Goal: Task Accomplishment & Management: Complete application form

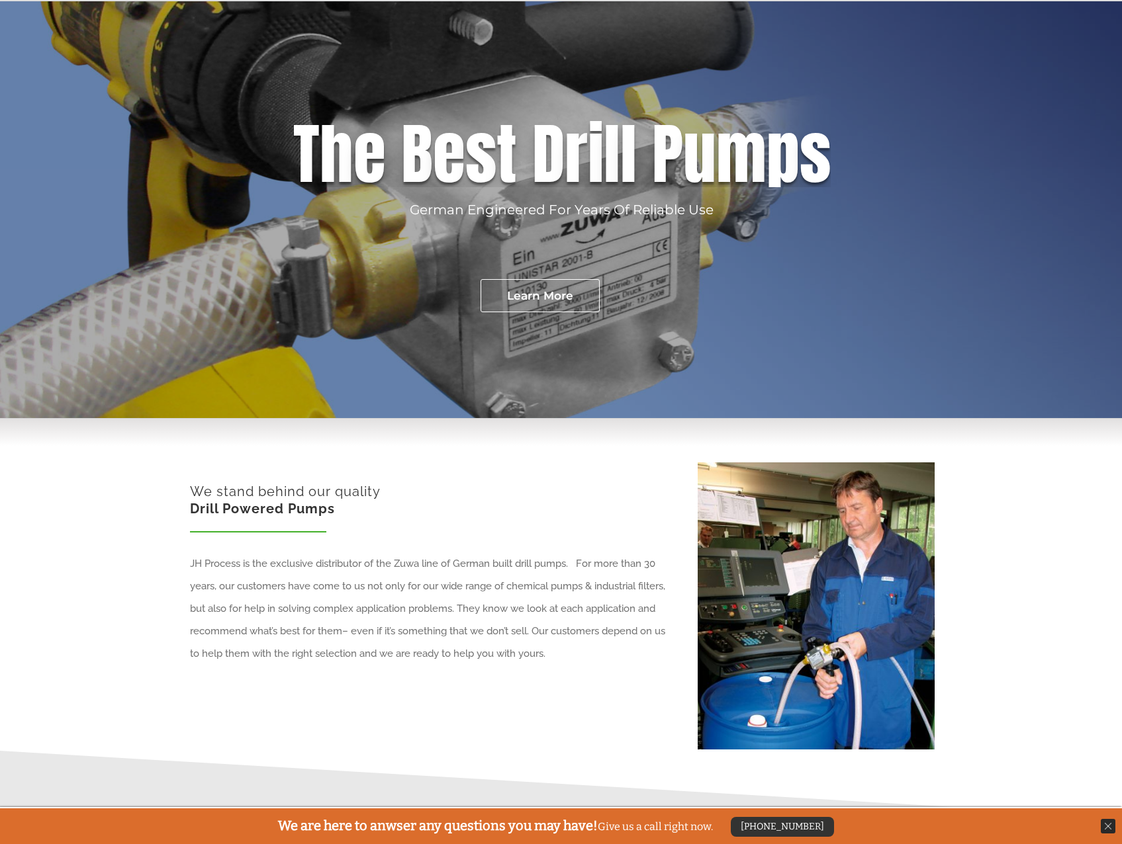
scroll to position [331, 0]
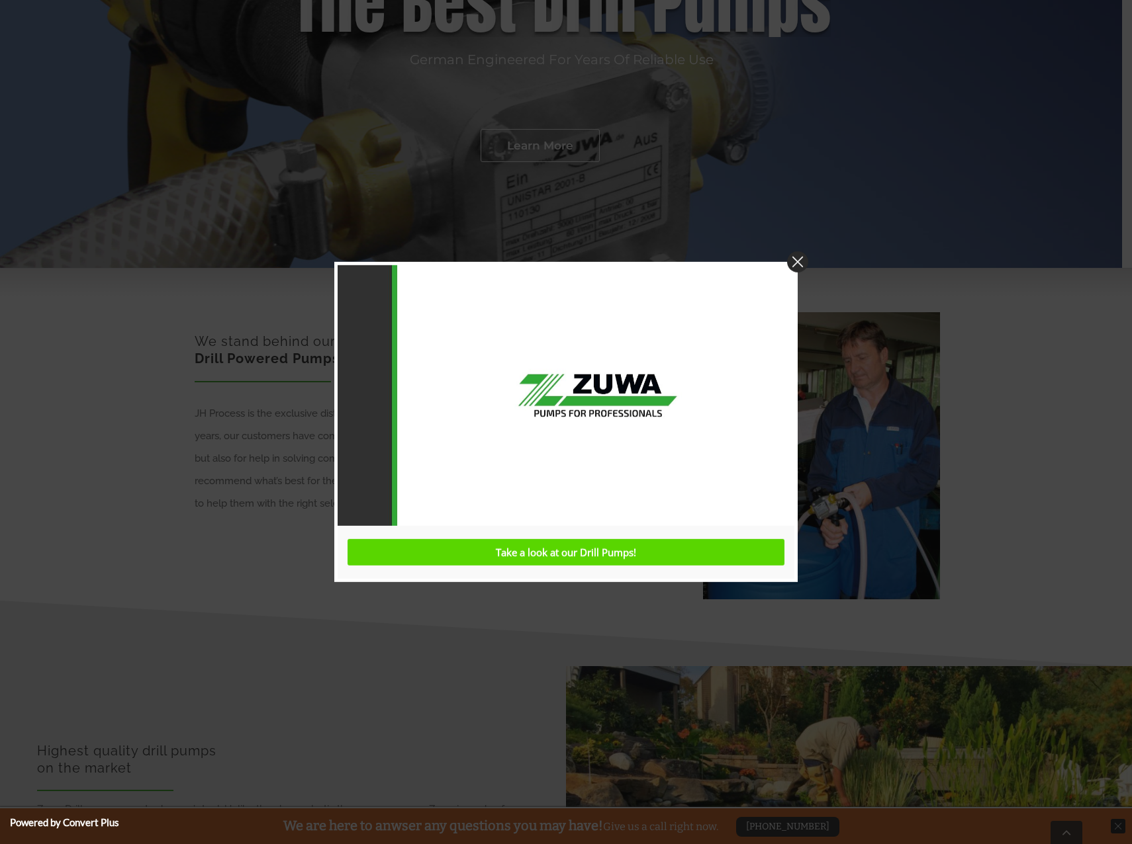
click at [798, 264] on img at bounding box center [797, 261] width 21 height 21
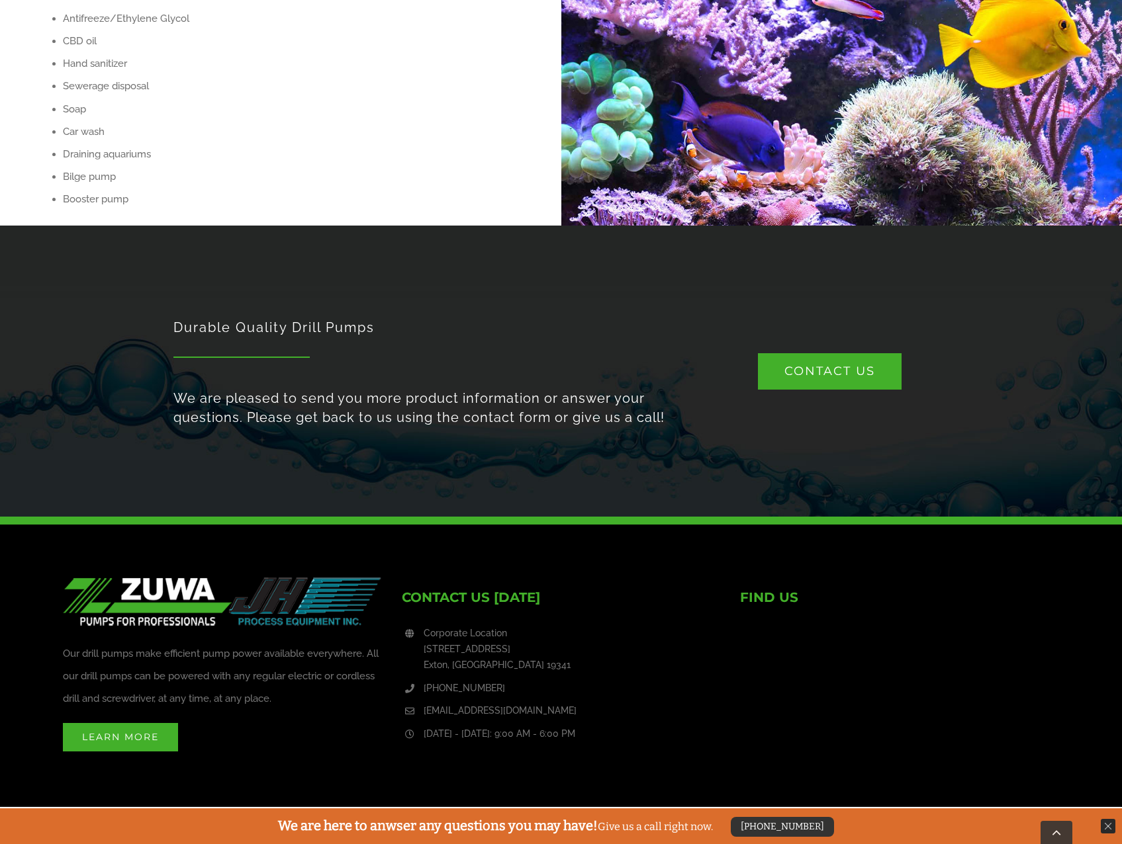
scroll to position [1633, 0]
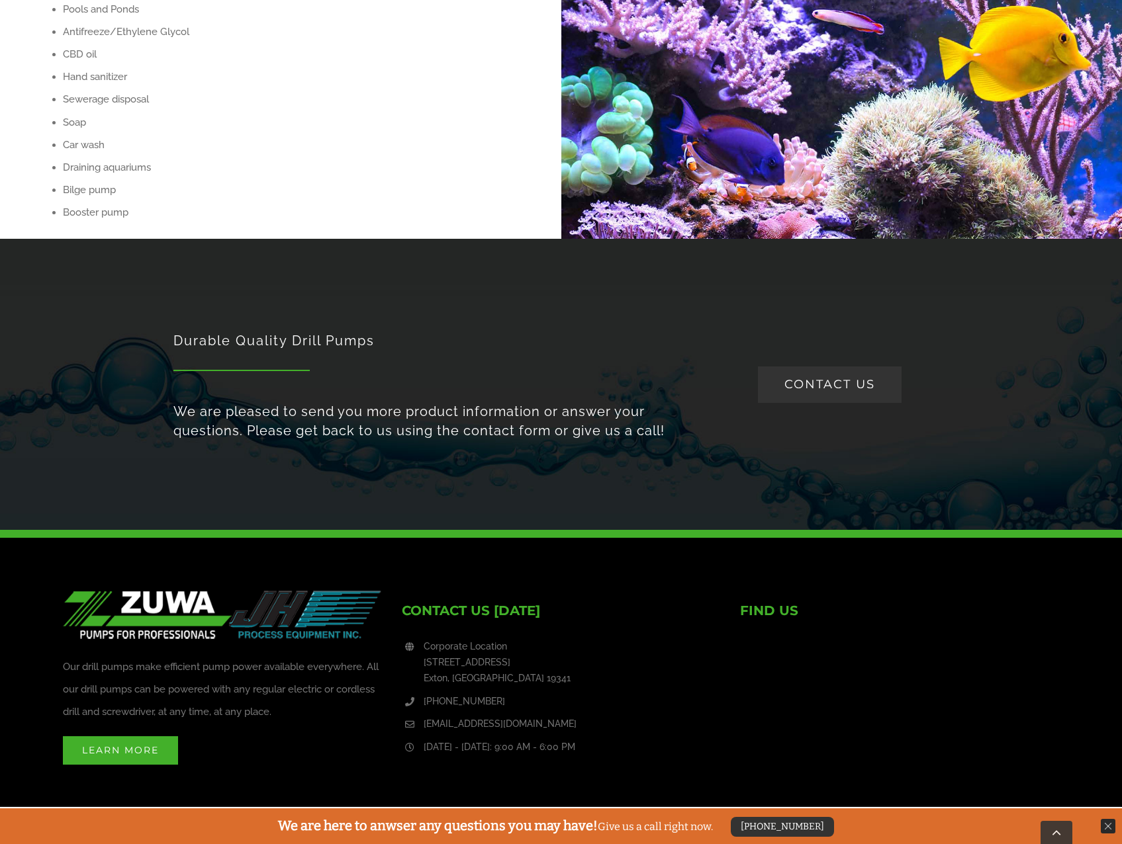
click at [832, 386] on span "CONTACT US" at bounding box center [829, 384] width 91 height 15
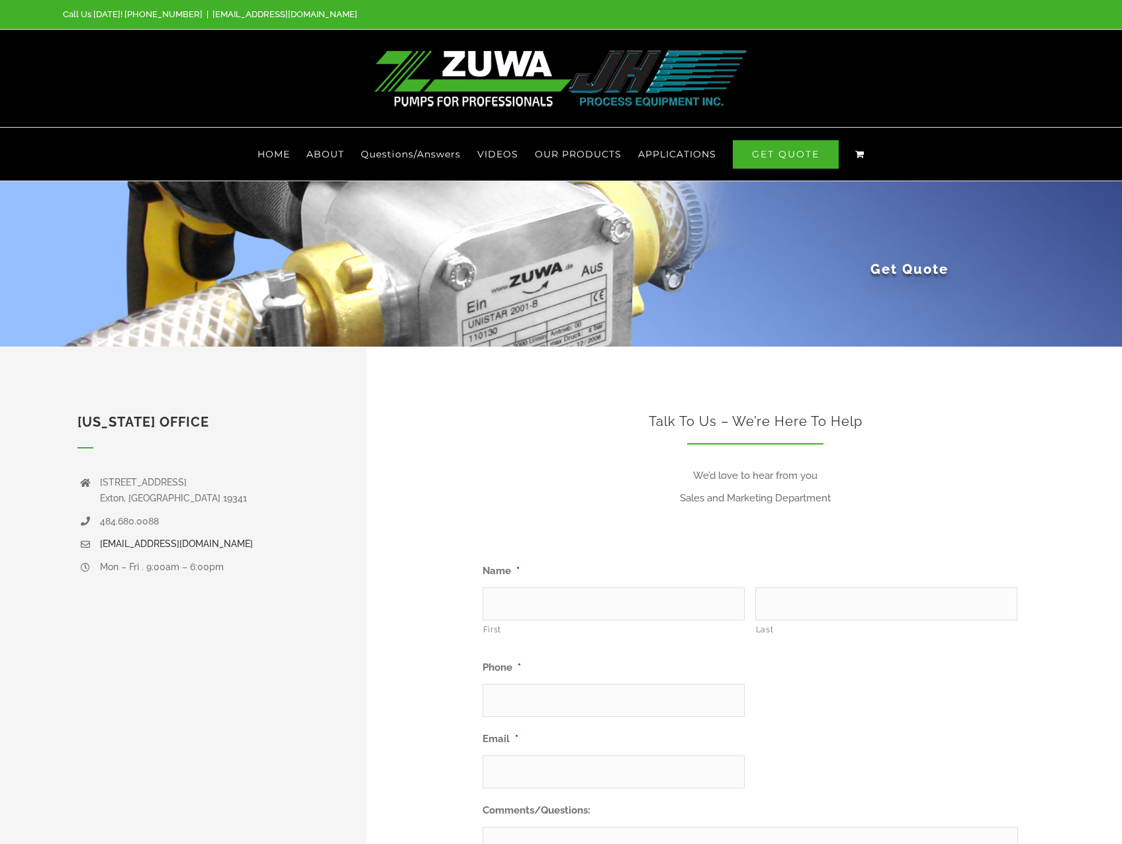
scroll to position [199, 0]
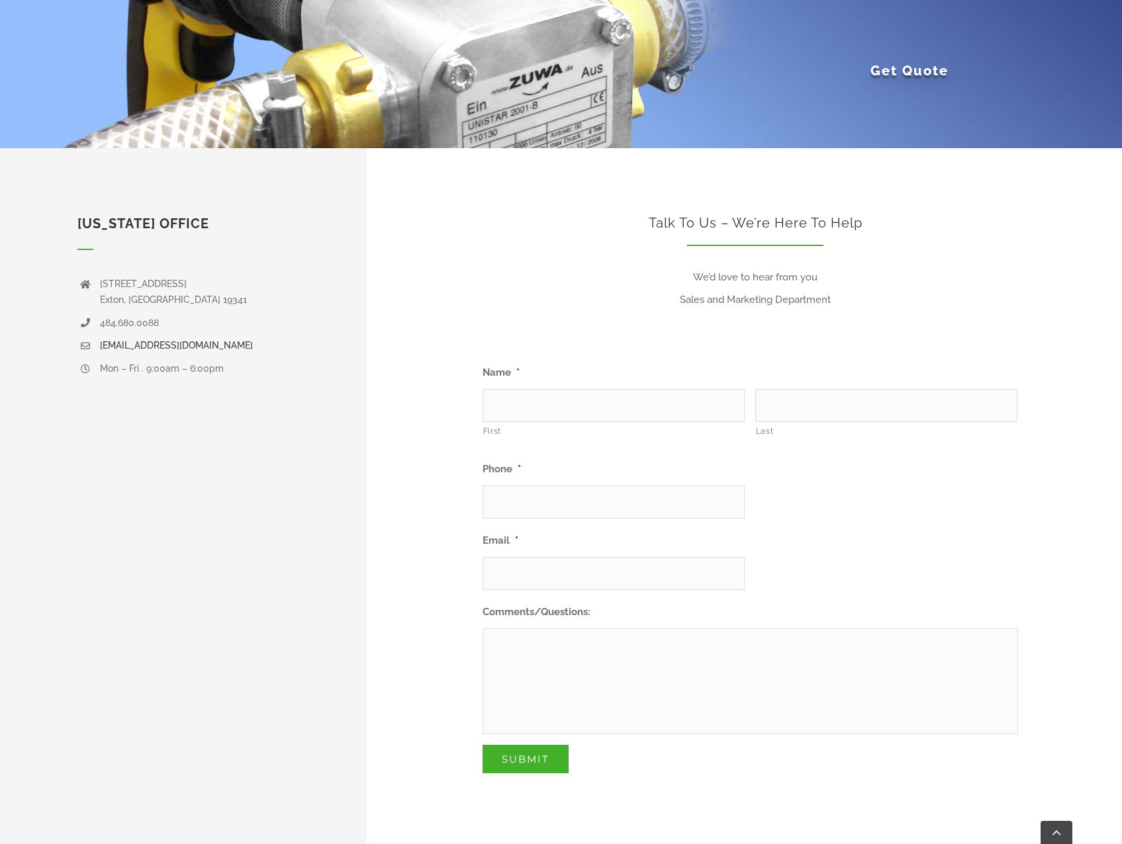
click at [607, 402] on input "First" at bounding box center [613, 405] width 262 height 33
type input "[PERSON_NAME]"
type input "h"
type input "[PERSON_NAME]"
type input "[PHONE_NUMBER]"
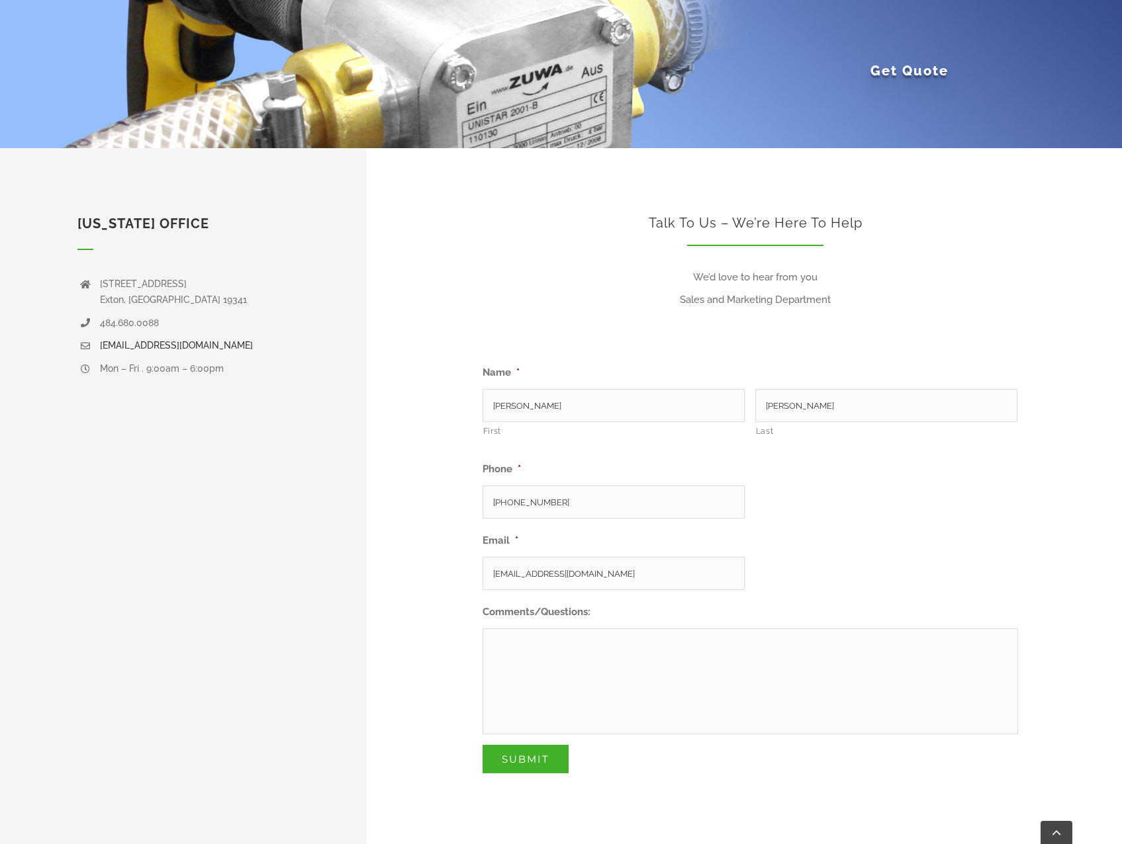
type input "[EMAIL_ADDRESS][DOMAIN_NAME]"
click at [645, 647] on textarea "We need a replacement impeller fo" at bounding box center [749, 682] width 535 height 106
type textarea "We need a replacement impeller for a Zuwa Pump Nirostar/E 2000C plus #133282473…"
click at [989, 549] on li "Email * [EMAIL_ADDRESS][DOMAIN_NAME]" at bounding box center [755, 559] width 546 height 61
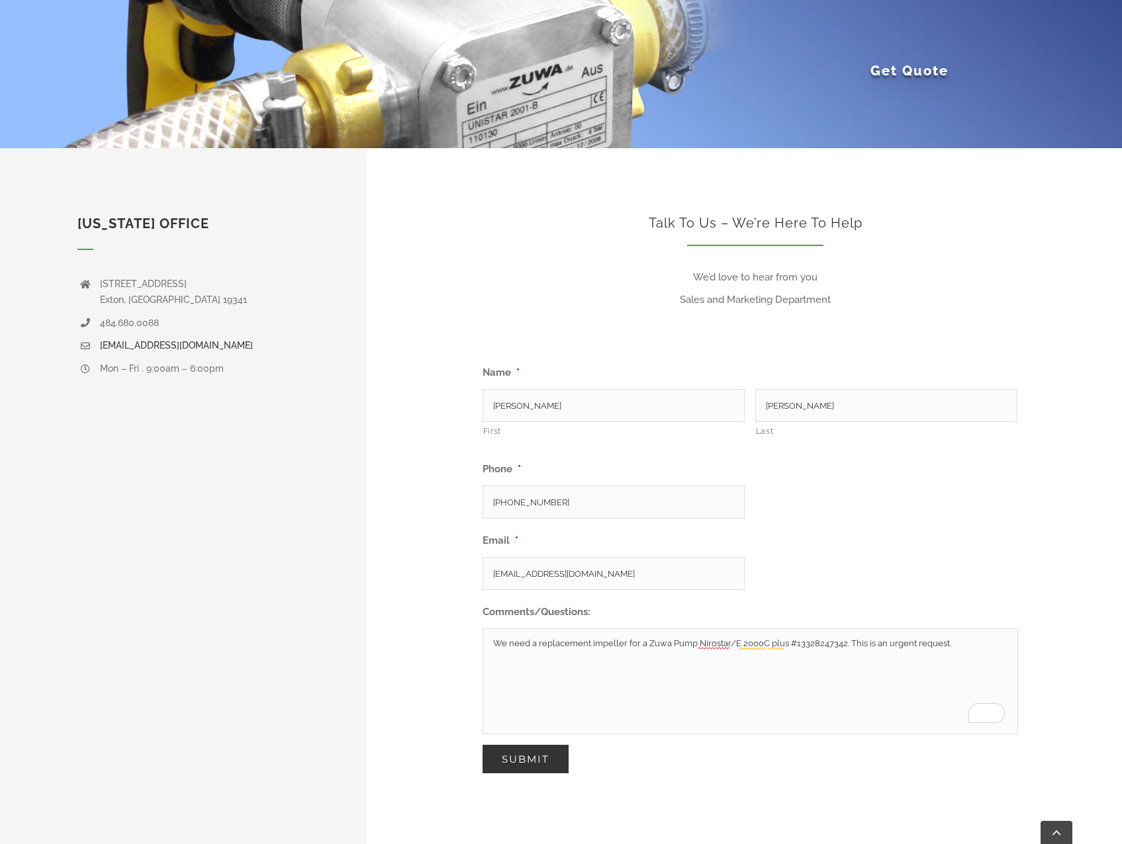
click at [550, 758] on input "Submit" at bounding box center [525, 759] width 86 height 28
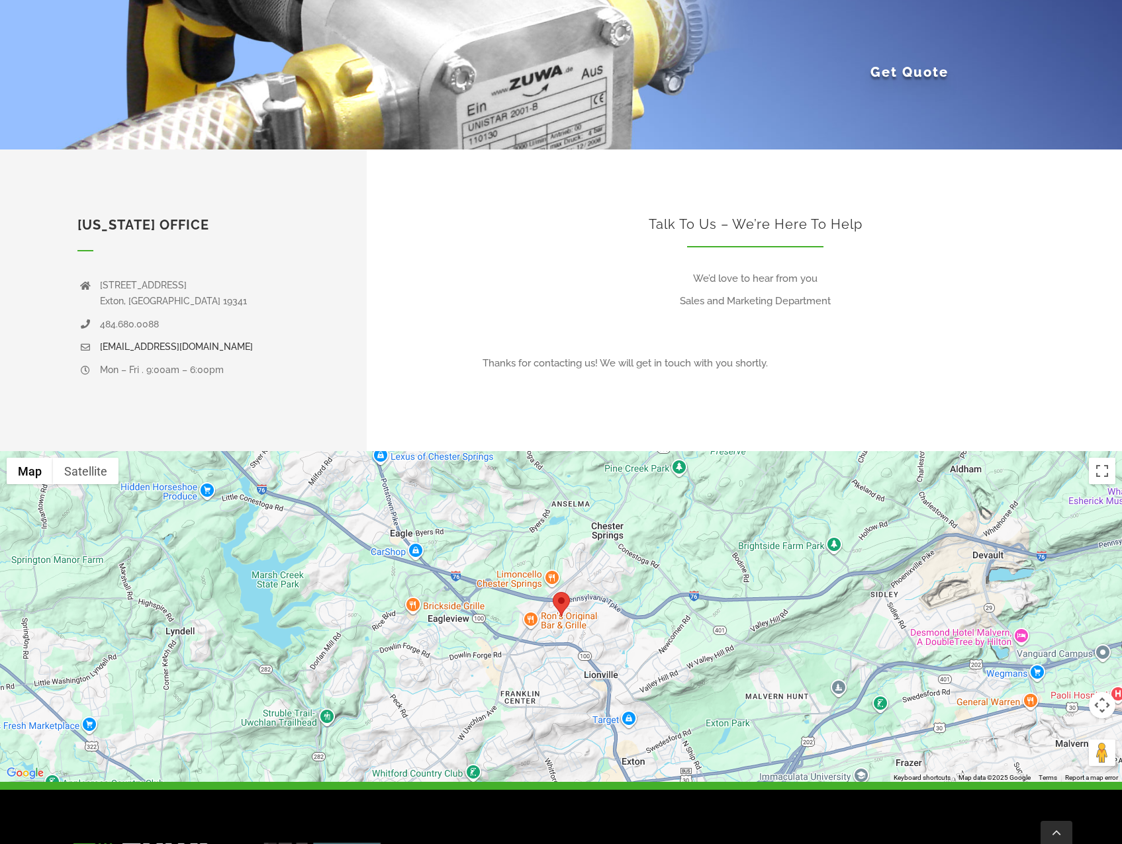
scroll to position [199, 0]
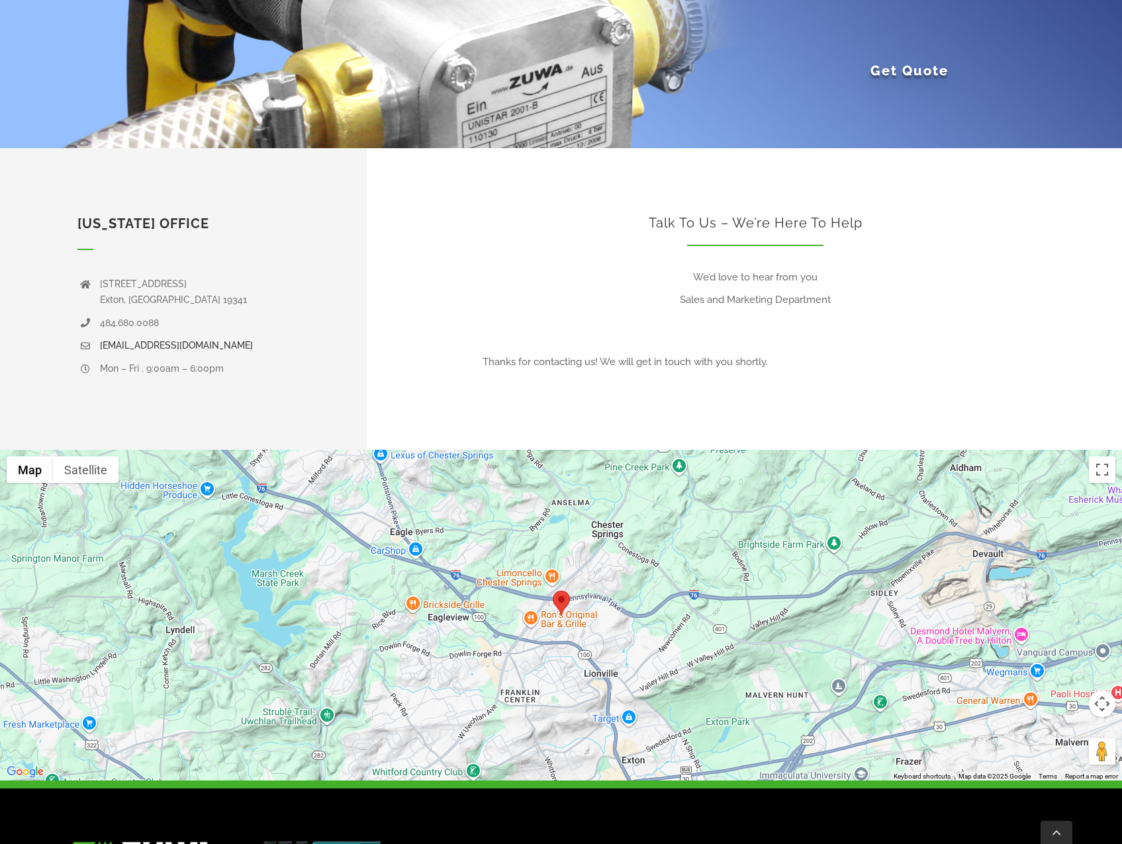
click at [560, 622] on div at bounding box center [561, 615] width 1122 height 331
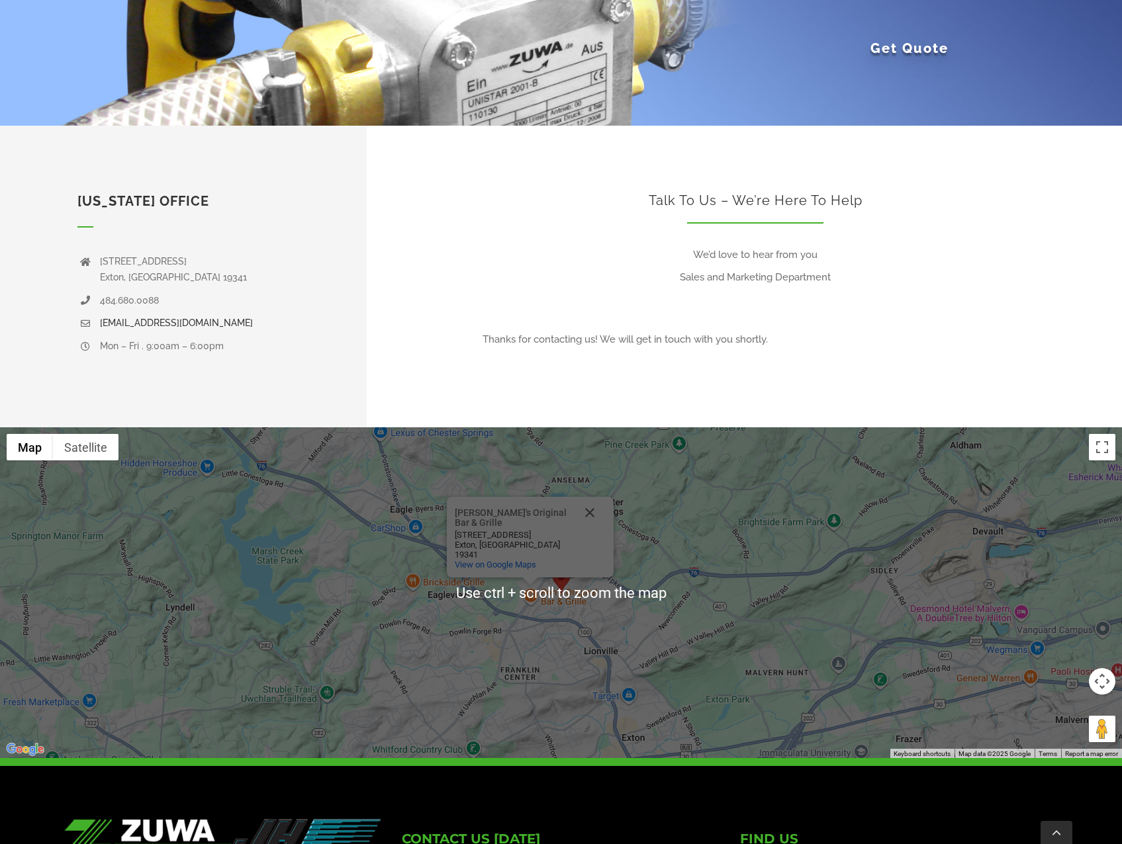
scroll to position [265, 0]
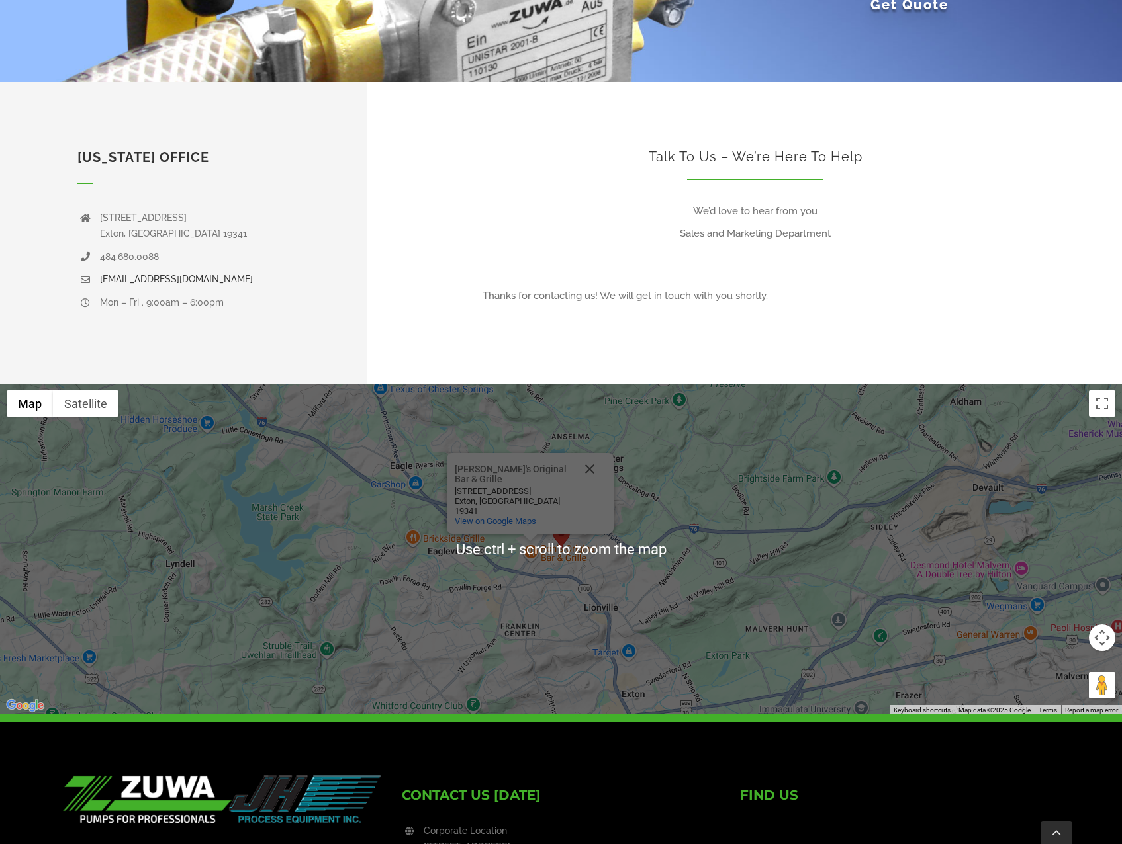
click at [956, 364] on div "PENNSYLVANIA OFFICE 240 Welsh Pool Rd Exton, PA 19341 484.680.0088 pumps@jhproc…" at bounding box center [560, 233] width 1167 height 302
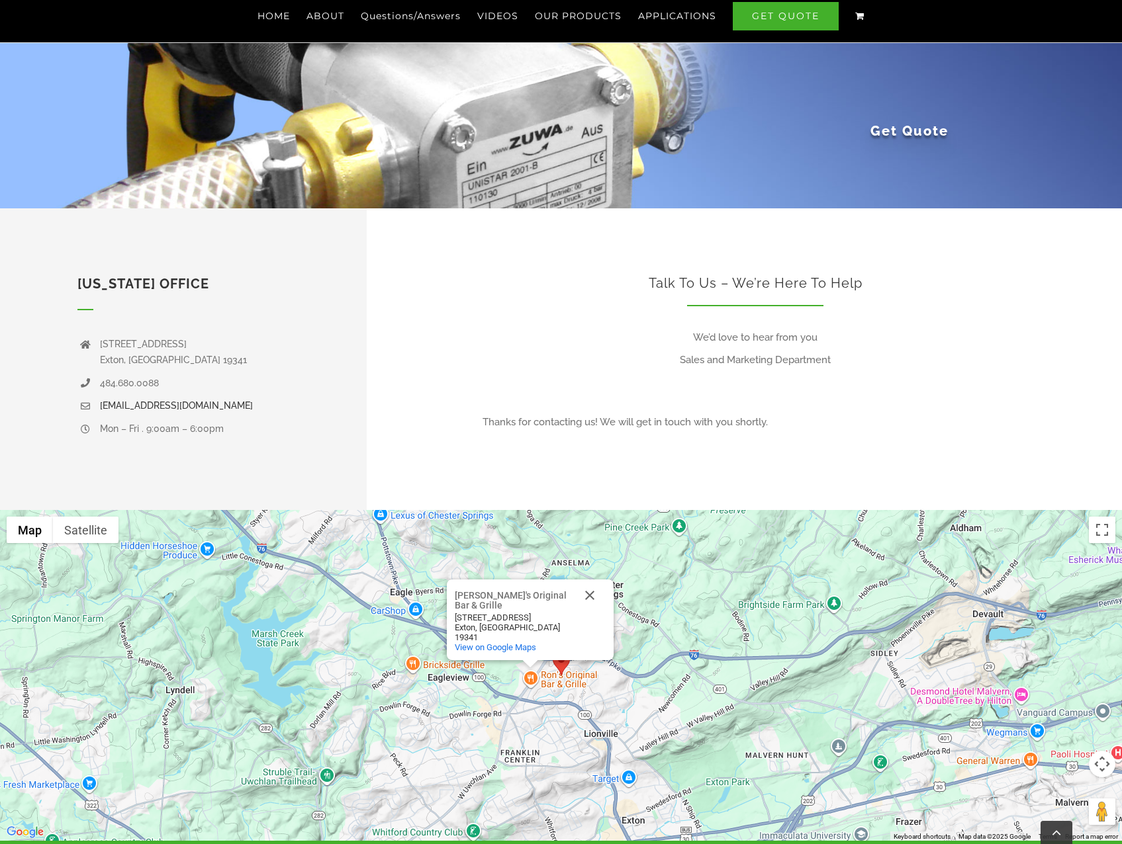
scroll to position [0, 0]
